Goal: Information Seeking & Learning: Learn about a topic

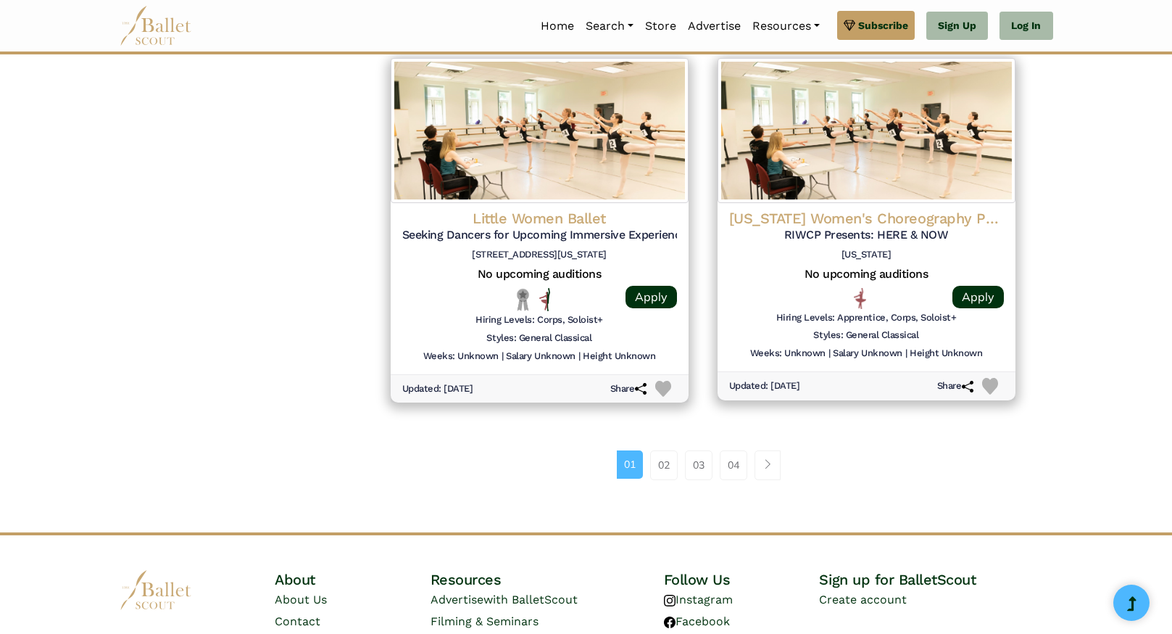
scroll to position [1850, 0]
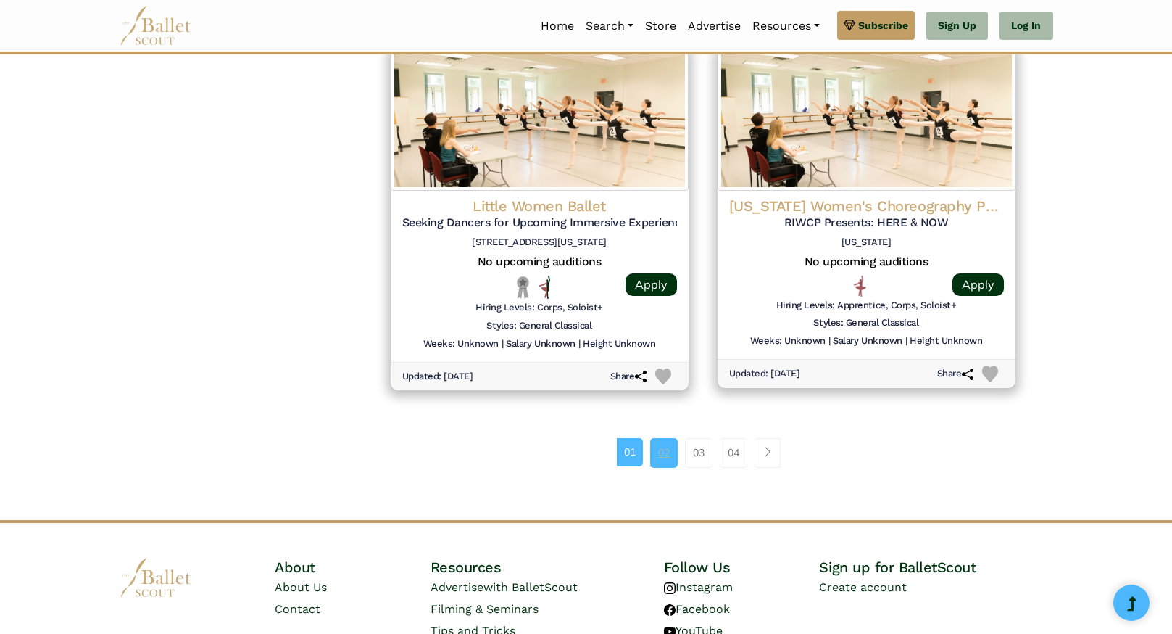
click at [672, 460] on link "02" at bounding box center [664, 452] width 28 height 29
